Goal: Information Seeking & Learning: Learn about a topic

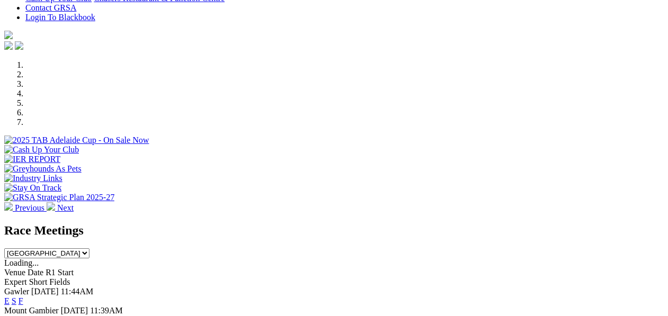
scroll to position [317, 0]
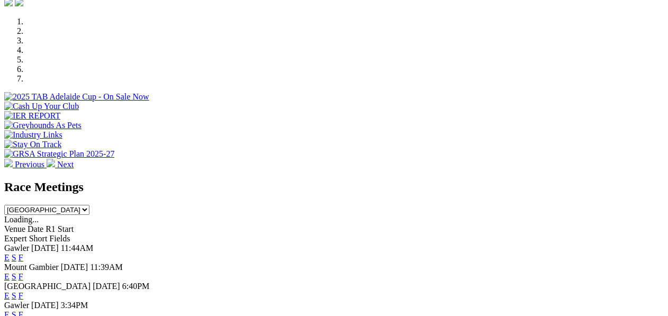
click at [10, 253] on link "E" at bounding box center [6, 257] width 5 height 9
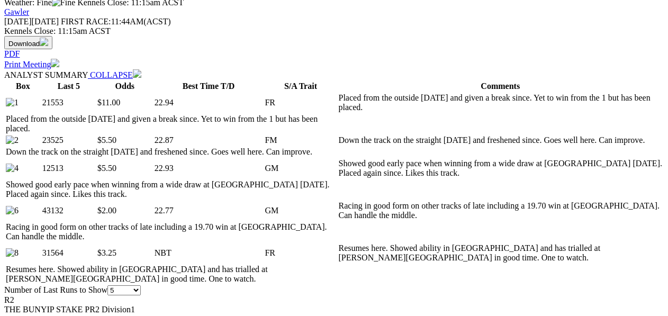
scroll to position [458, 0]
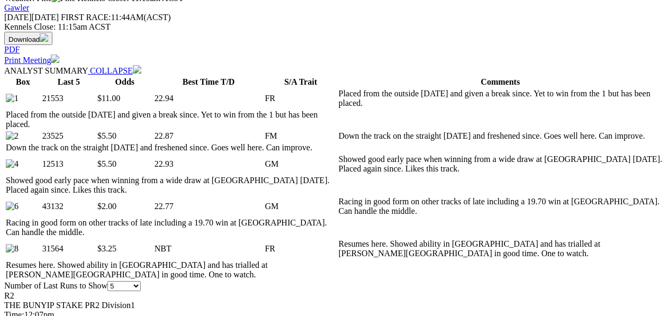
select select "10"
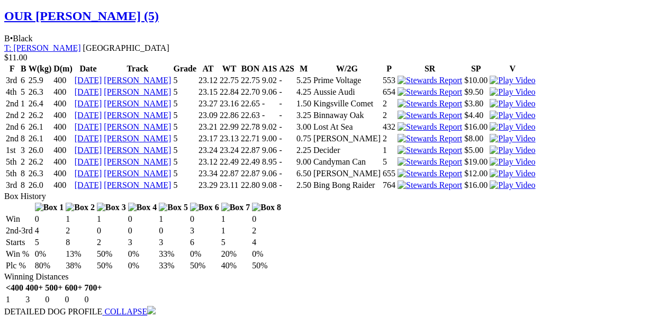
scroll to position [1093, 0]
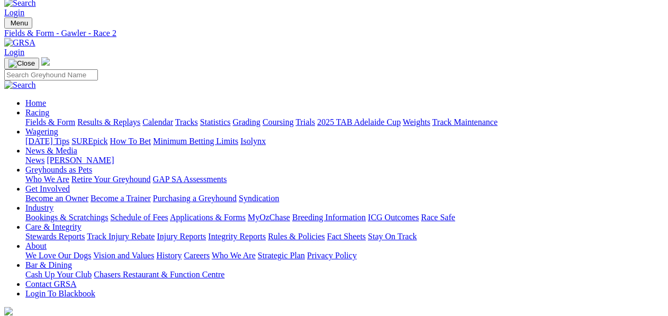
scroll to position [0, 0]
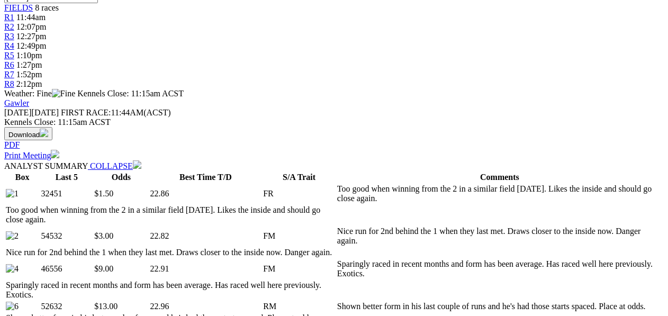
scroll to position [458, 0]
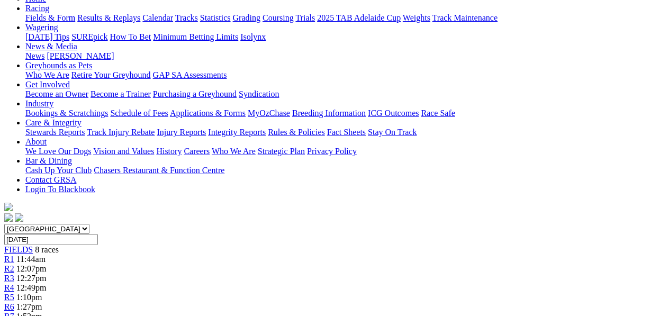
scroll to position [70, 0]
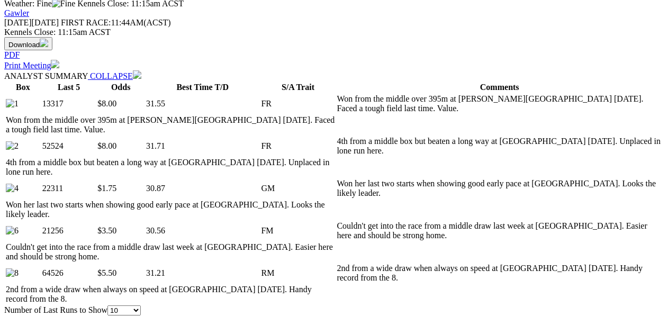
scroll to position [458, 0]
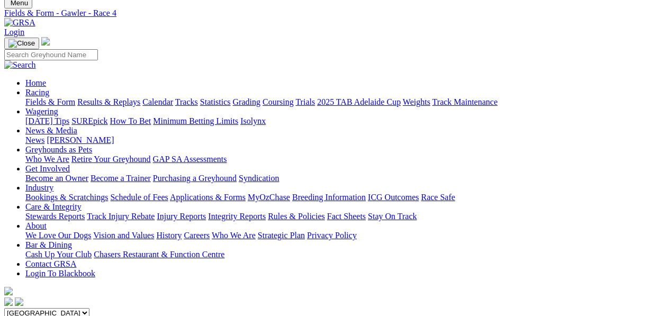
scroll to position [58, 0]
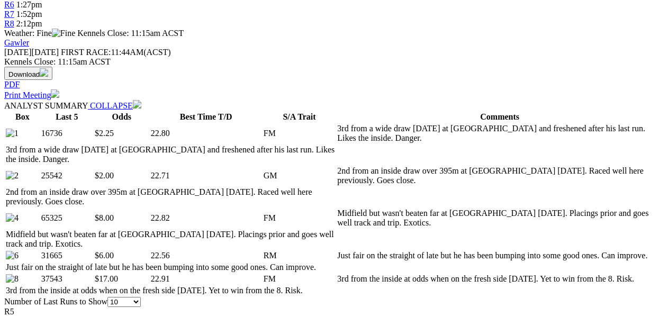
scroll to position [458, 0]
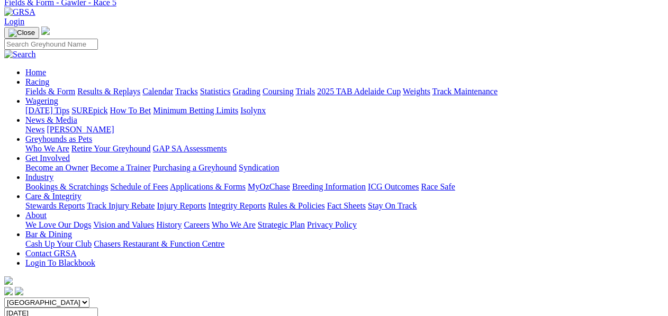
scroll to position [35, 0]
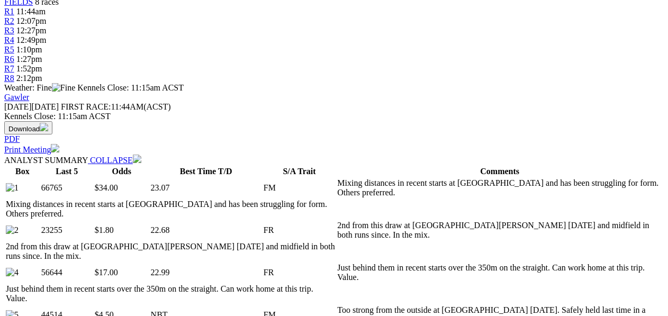
scroll to position [458, 0]
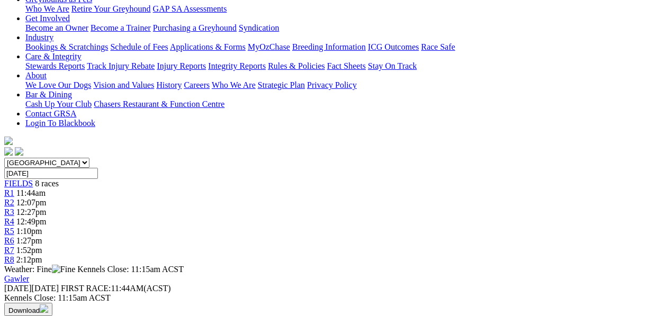
scroll to position [141, 0]
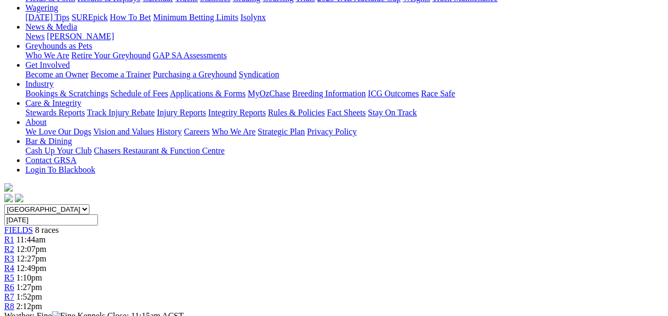
click at [14, 292] on span "R7" at bounding box center [9, 296] width 10 height 9
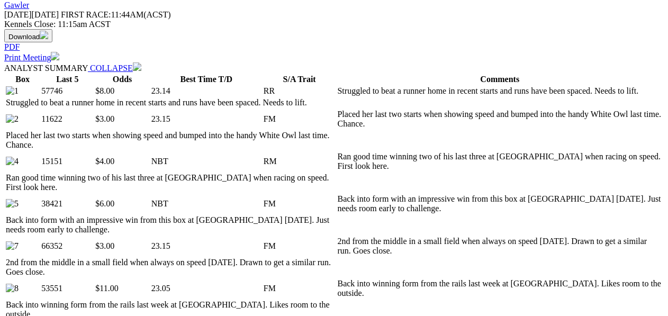
scroll to position [494, 0]
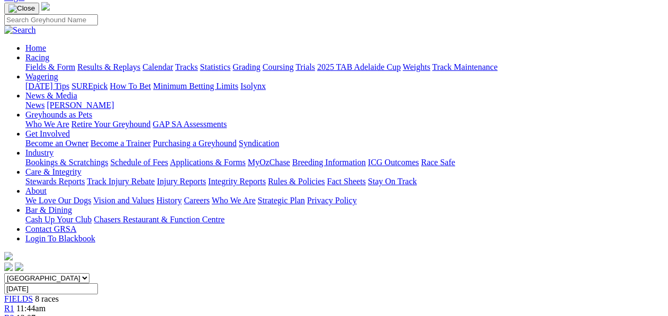
scroll to position [70, 0]
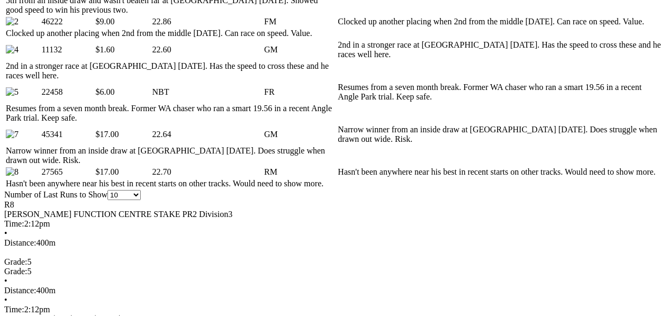
scroll to position [564, 0]
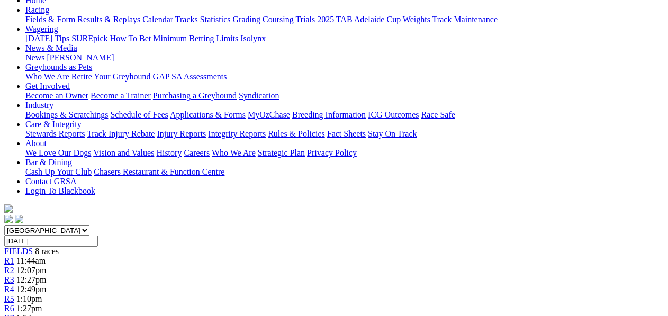
scroll to position [0, 0]
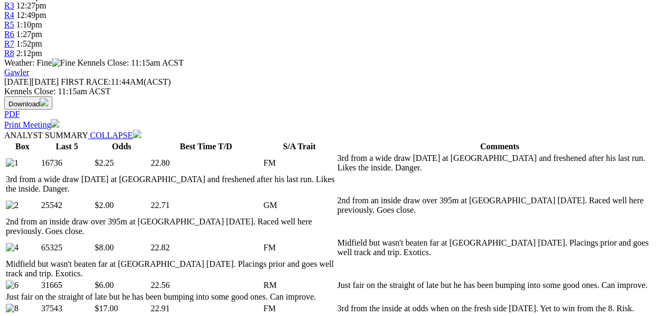
scroll to position [458, 0]
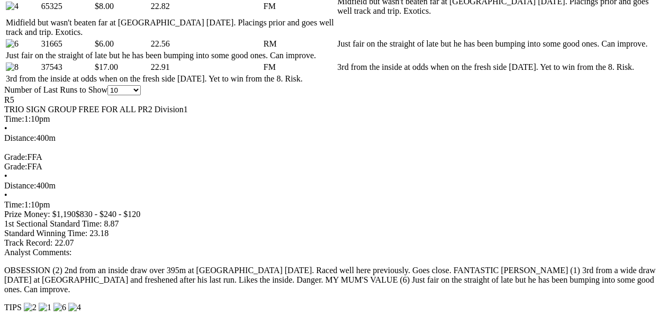
scroll to position [423, 0]
